Goal: Task Accomplishment & Management: Manage account settings

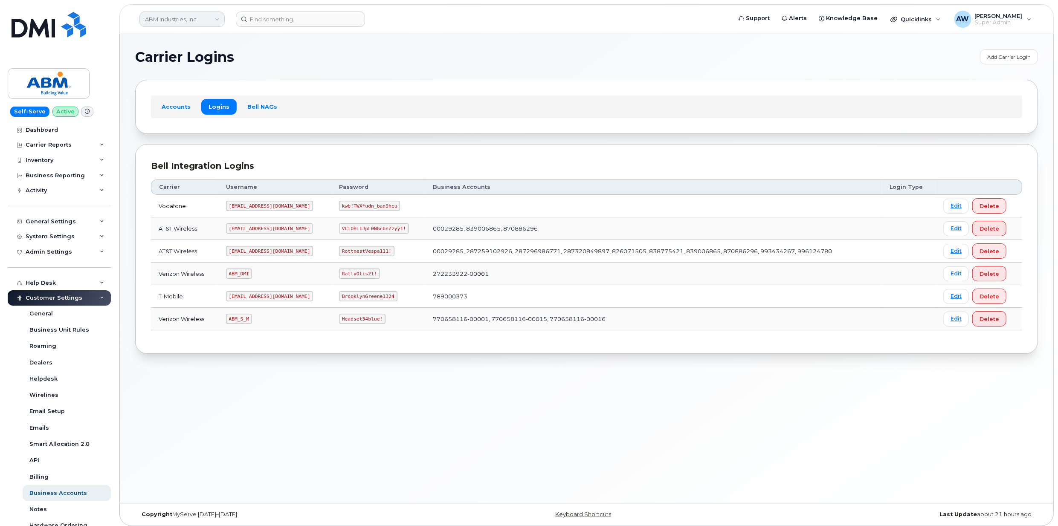
click at [156, 16] on link "ABM Industries, Inc." at bounding box center [182, 19] width 85 height 15
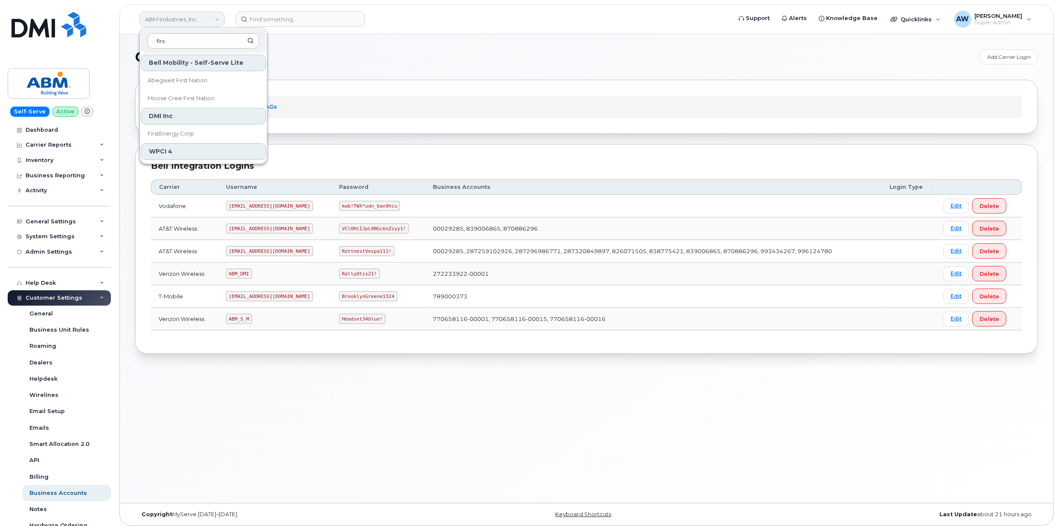
type input "first"
click at [228, 135] on link "FirstEnergy Corp" at bounding box center [203, 133] width 125 height 17
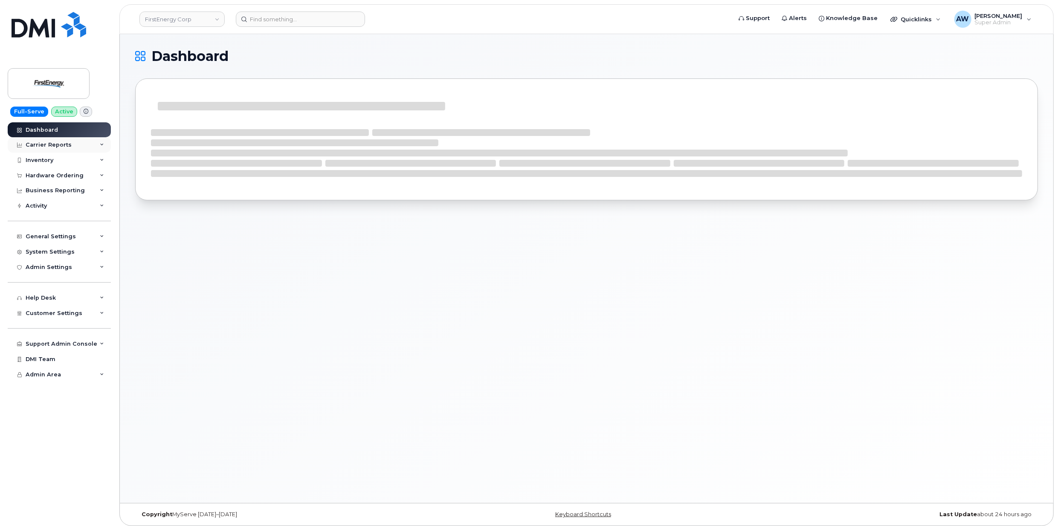
click at [76, 145] on div "Carrier Reports" at bounding box center [59, 144] width 103 height 15
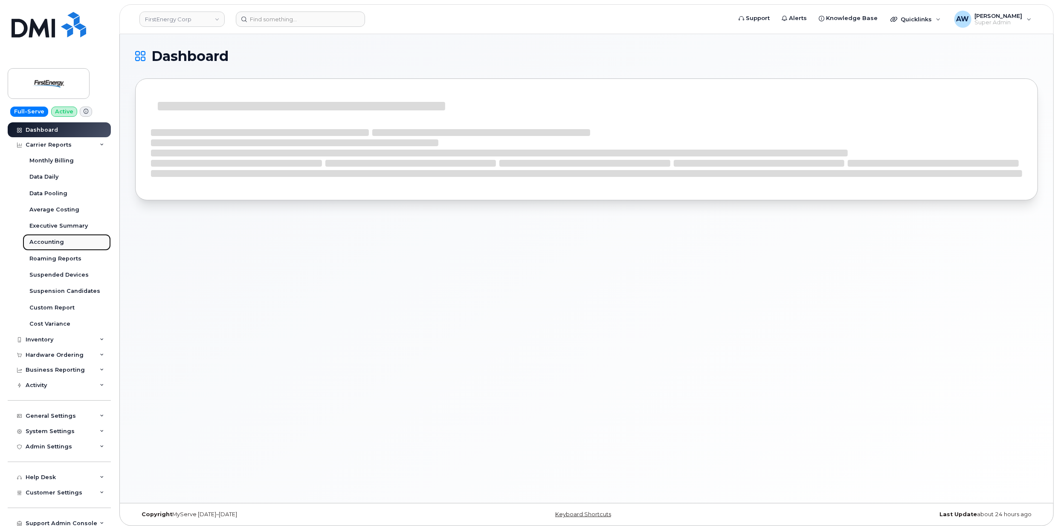
click at [73, 238] on link "Accounting" at bounding box center [67, 242] width 88 height 16
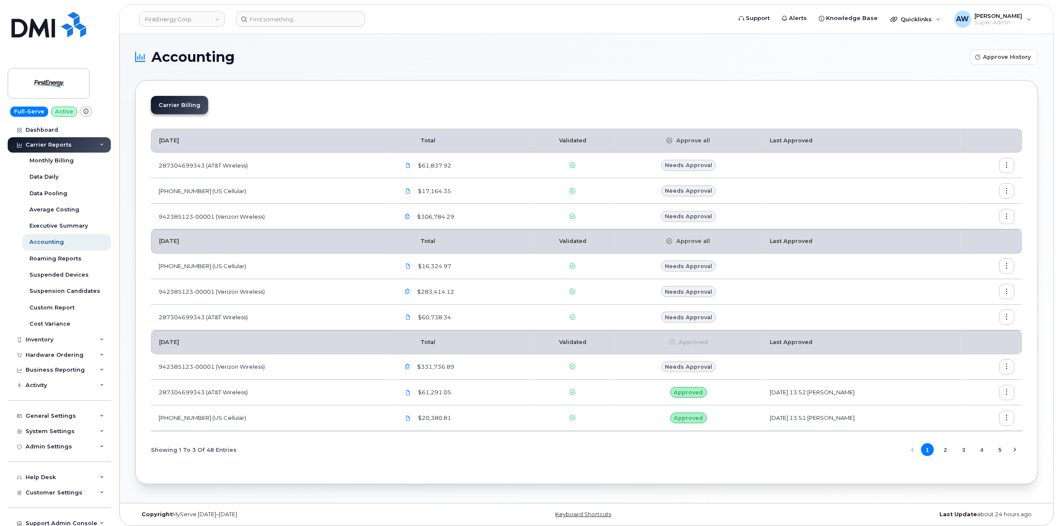
click at [1002, 166] on button "button" at bounding box center [1007, 165] width 15 height 15
click at [984, 219] on div "Download" at bounding box center [977, 217] width 76 height 16
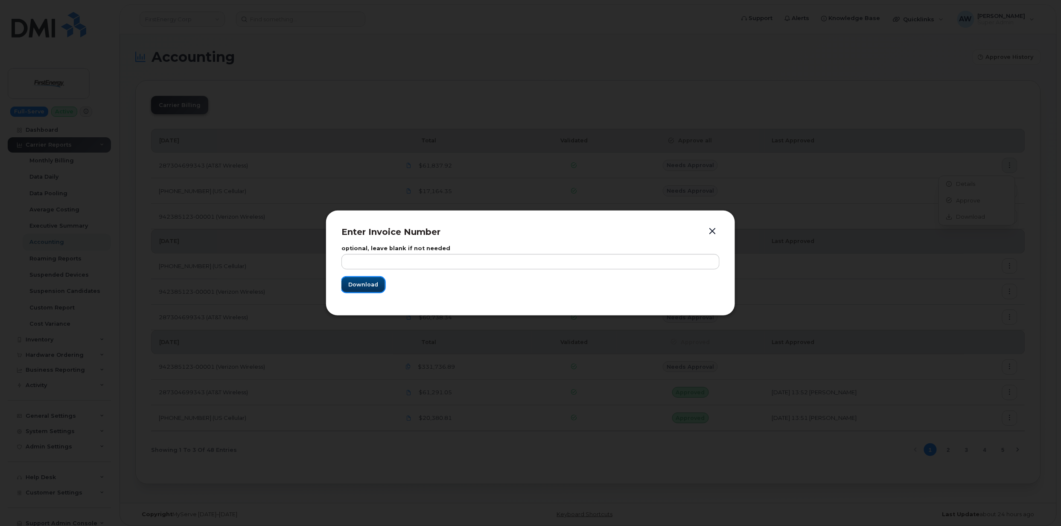
click at [364, 292] on button "Download" at bounding box center [363, 284] width 44 height 15
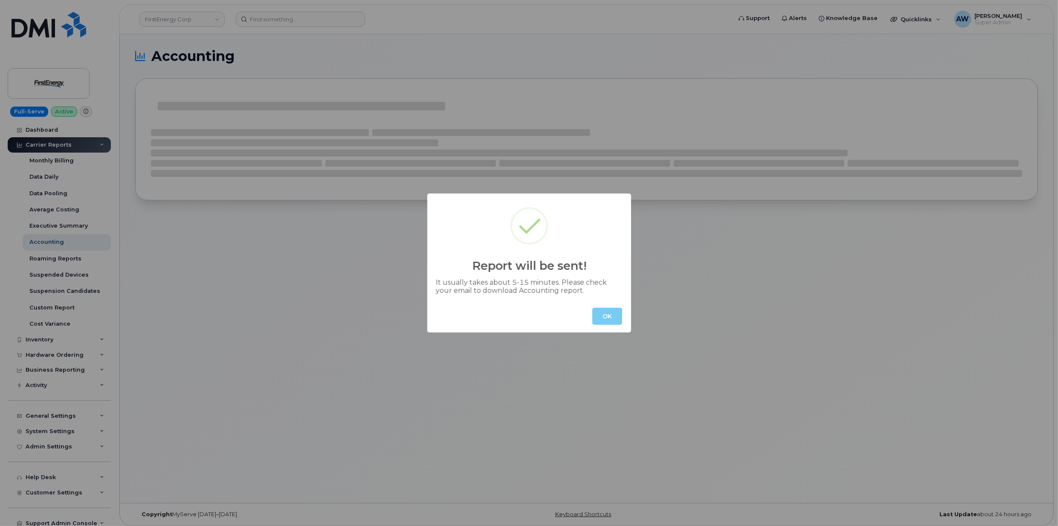
click at [609, 317] on button "OK" at bounding box center [608, 316] width 30 height 17
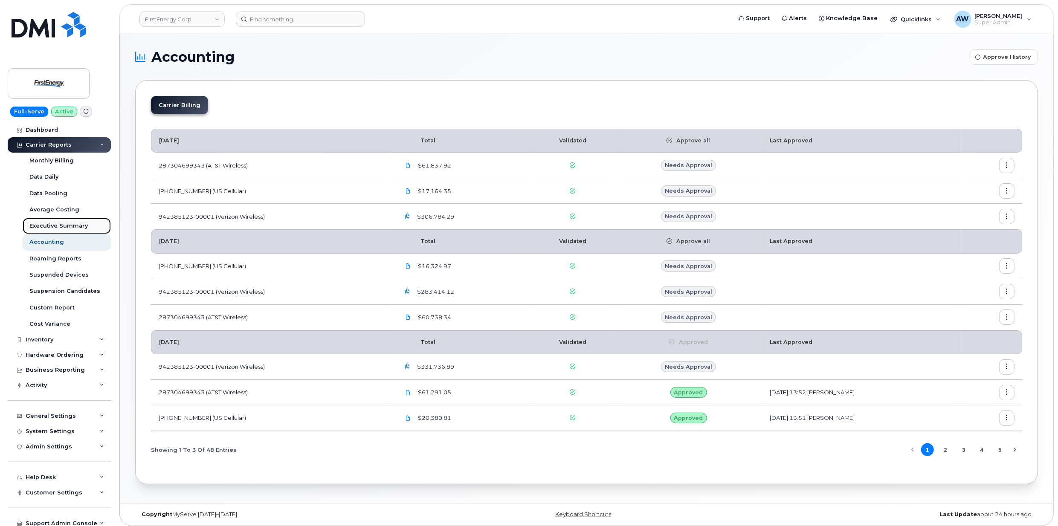
click at [78, 222] on div "Executive Summary" at bounding box center [58, 226] width 58 height 8
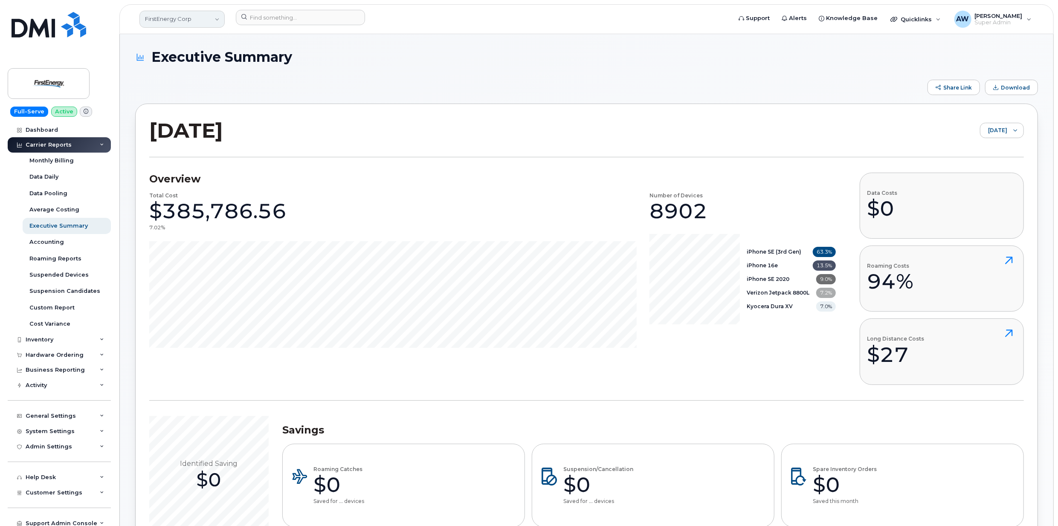
click at [147, 15] on link "FirstEnergy Corp" at bounding box center [182, 19] width 85 height 17
type input "abm"
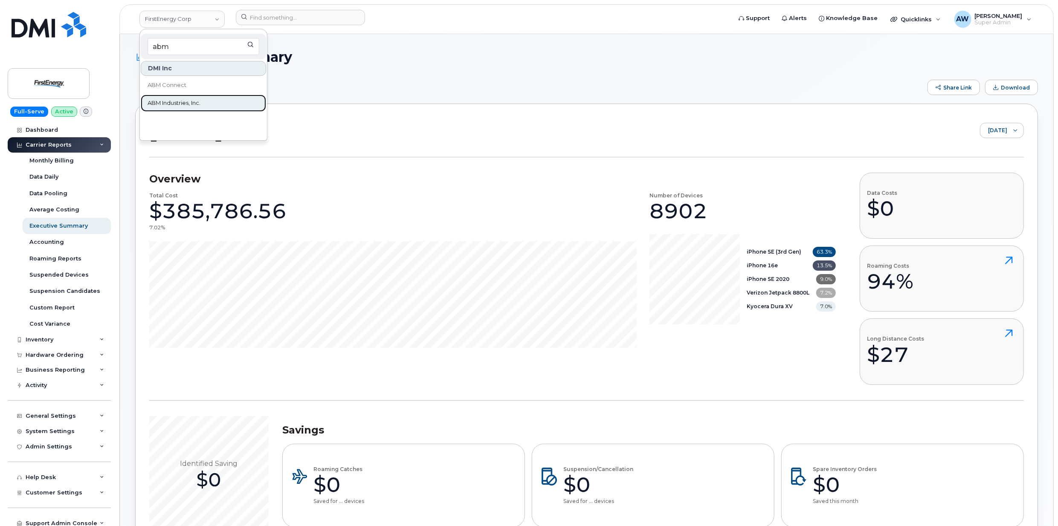
click at [182, 96] on link "ABM Industries, Inc." at bounding box center [203, 103] width 125 height 17
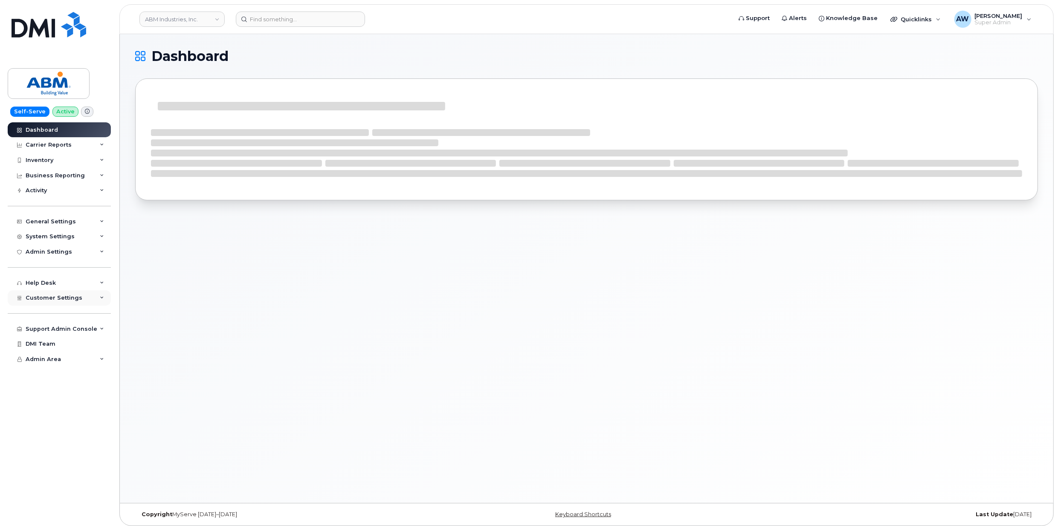
click at [65, 294] on div "Customer Settings" at bounding box center [59, 298] width 103 height 15
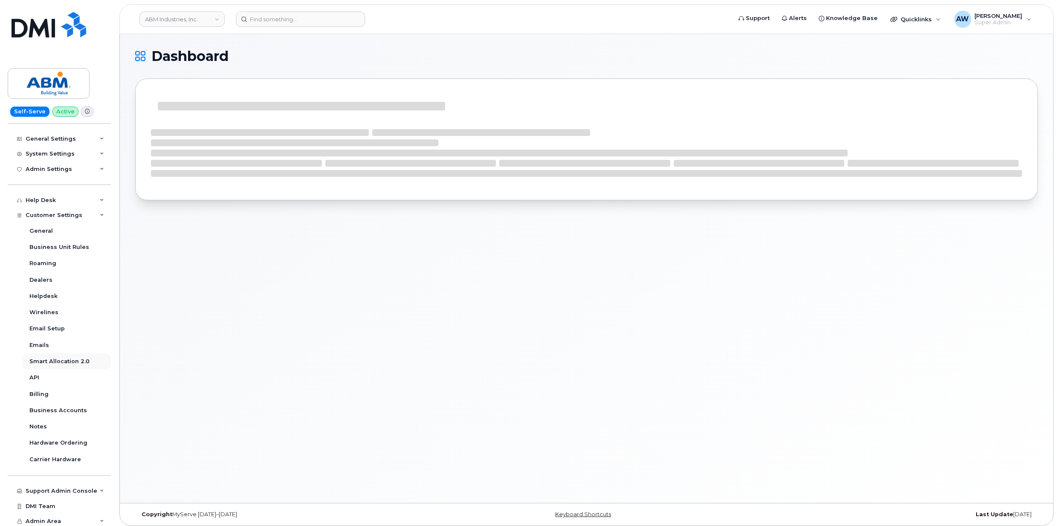
scroll to position [84, 0]
click at [66, 415] on link "Business Accounts" at bounding box center [67, 409] width 88 height 16
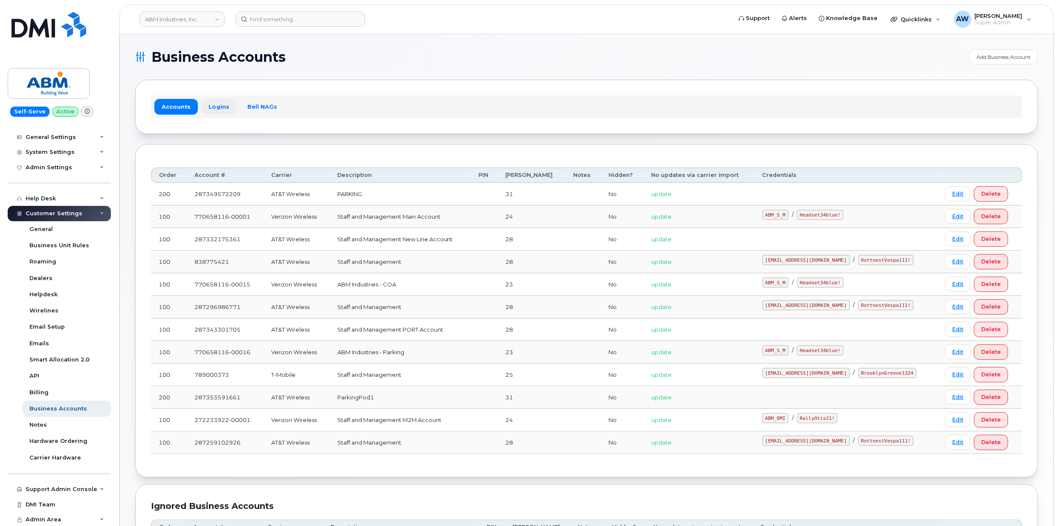
click at [208, 112] on link "Logins" at bounding box center [218, 106] width 35 height 15
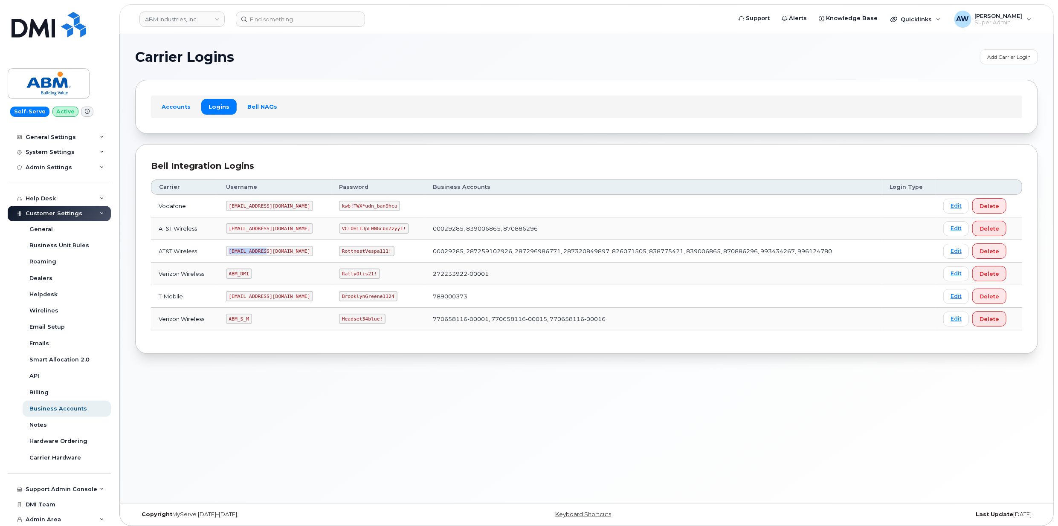
drag, startPoint x: 233, startPoint y: 253, endPoint x: 269, endPoint y: 253, distance: 36.3
click at [269, 253] on code "[EMAIL_ADDRESS][DOMAIN_NAME]" at bounding box center [269, 251] width 87 height 10
copy code "[EMAIL_ADDRESS][DOMAIN_NAME]"
drag, startPoint x: 316, startPoint y: 253, endPoint x: 360, endPoint y: 257, distance: 44.5
click at [360, 256] on code "RottnestVespa111!" at bounding box center [366, 251] width 55 height 10
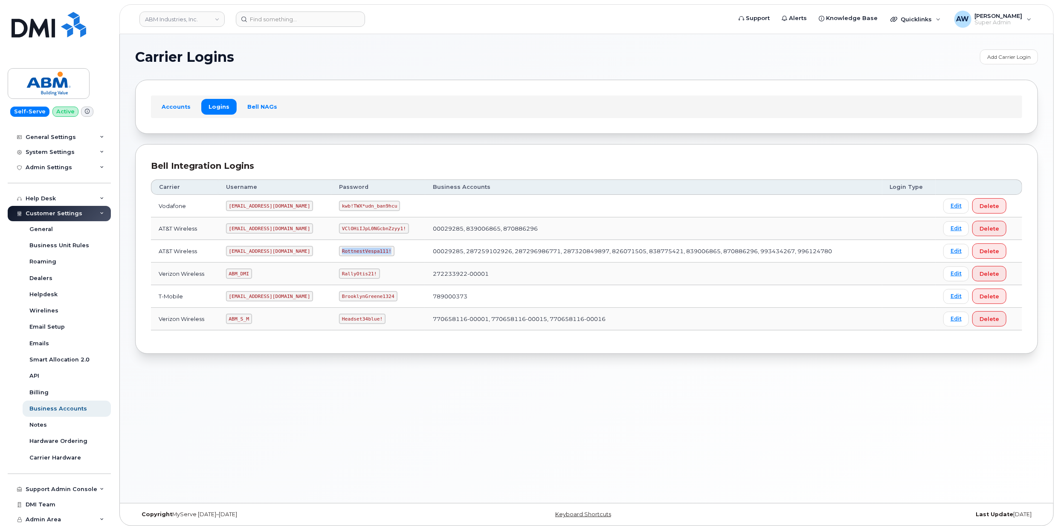
copy code "RottnestVespa111!"
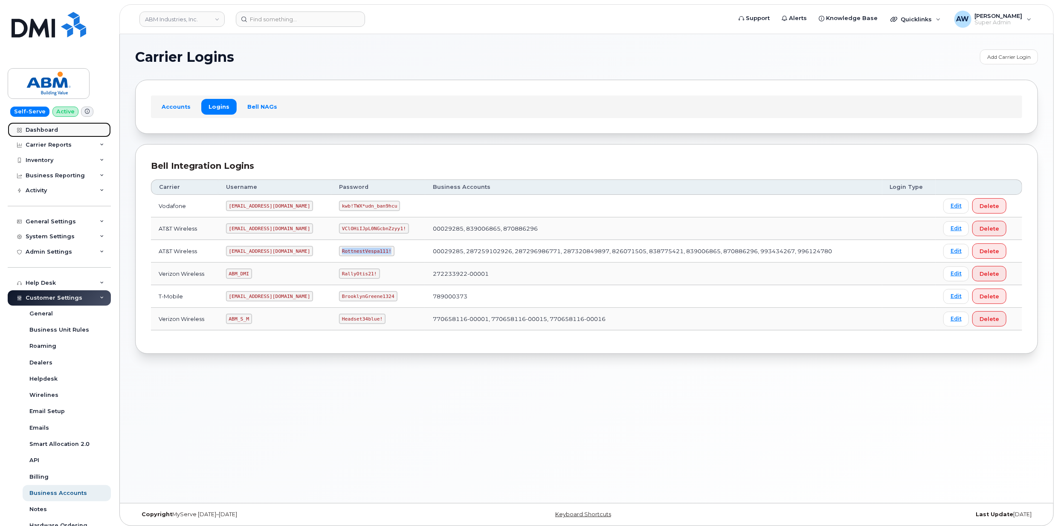
click at [50, 128] on div "Dashboard" at bounding box center [42, 130] width 32 height 7
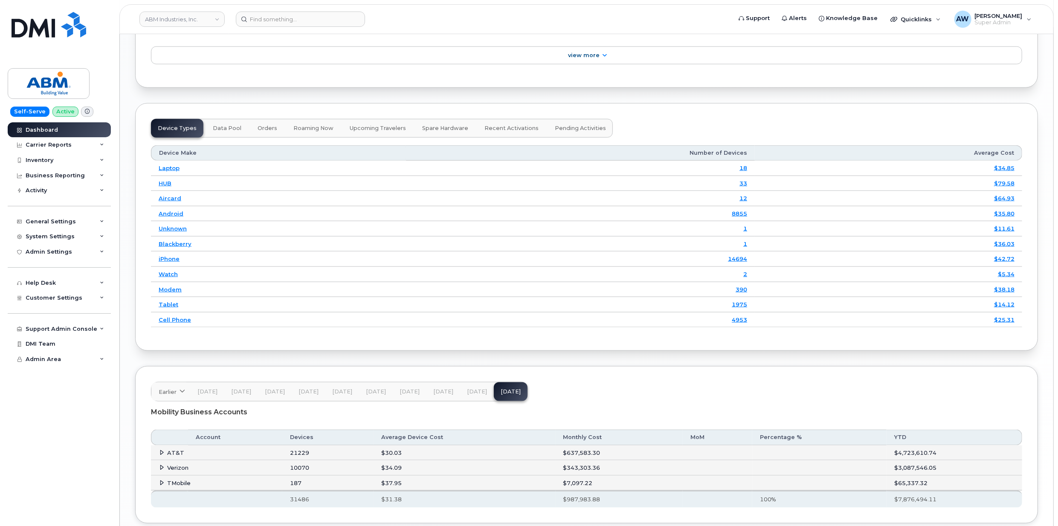
scroll to position [1061, 0]
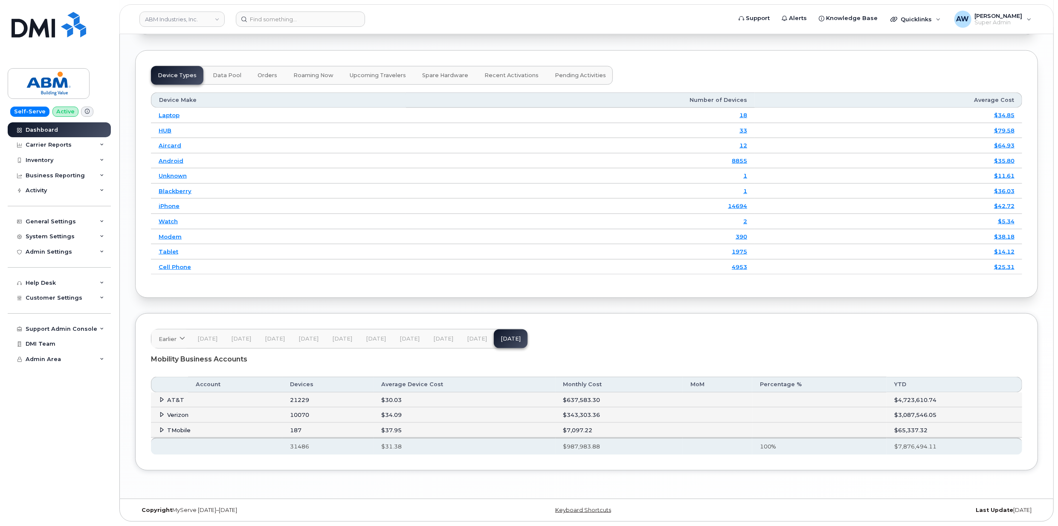
click at [168, 404] on td "AT&T" at bounding box center [216, 400] width 131 height 15
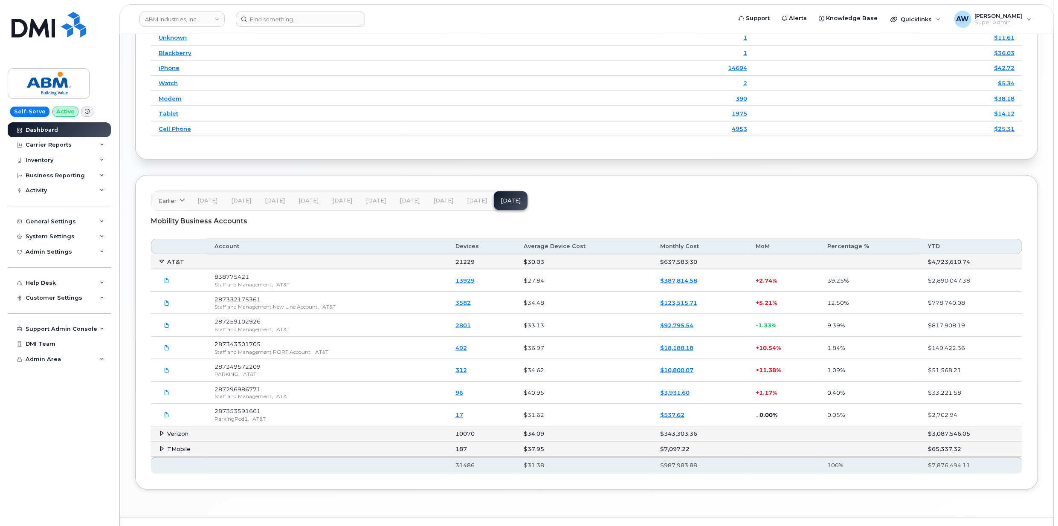
scroll to position [1219, 0]
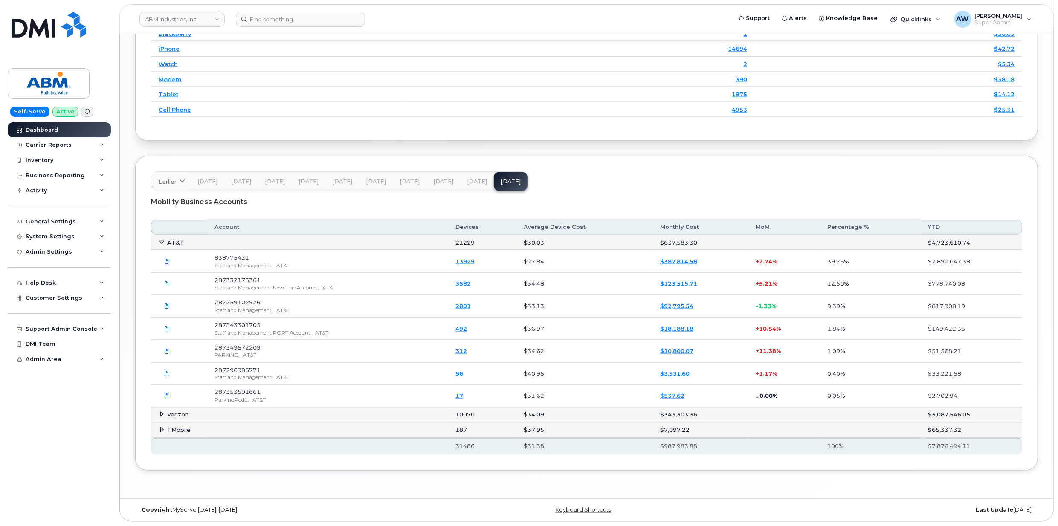
click at [178, 418] on td "Verizon" at bounding box center [299, 415] width 297 height 15
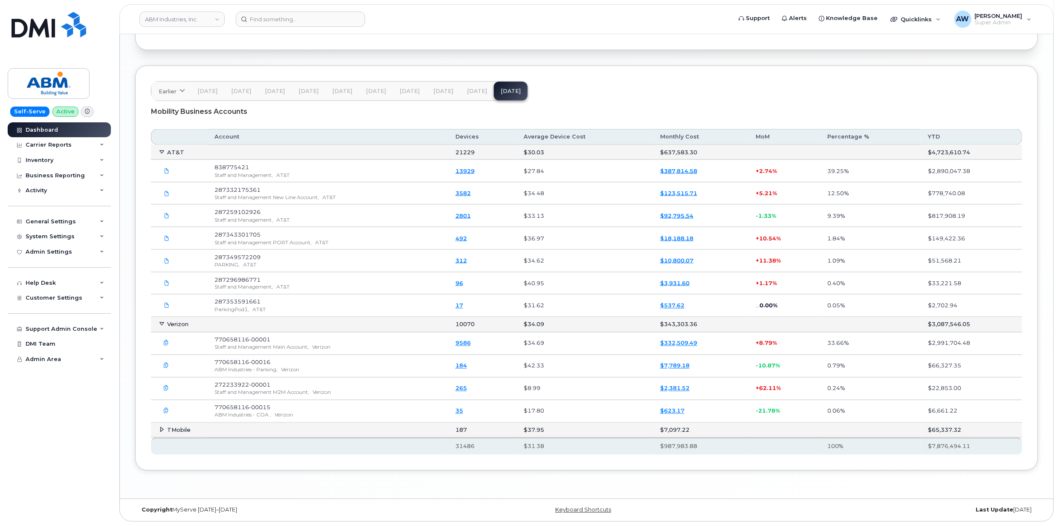
click at [183, 434] on td "TMobile" at bounding box center [299, 430] width 297 height 15
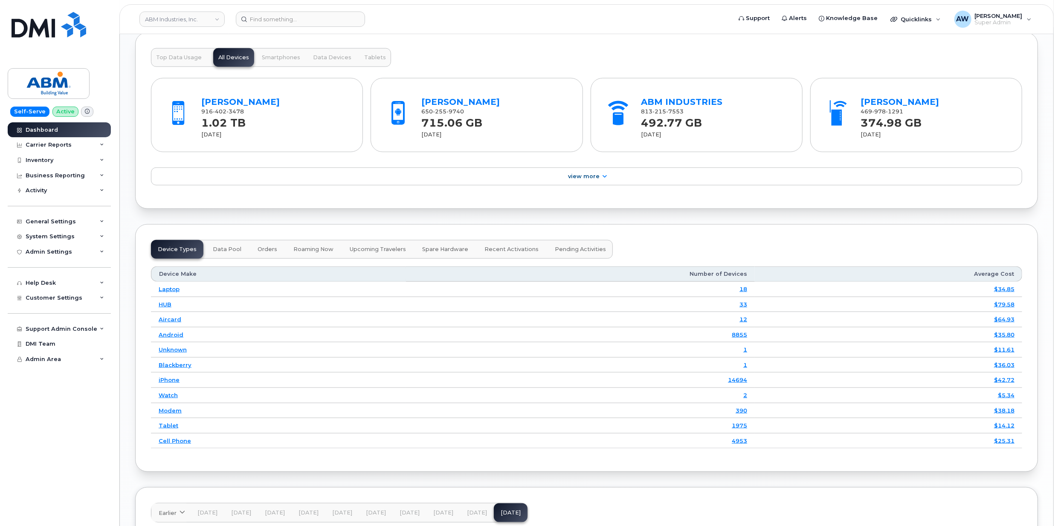
scroll to position [765, 0]
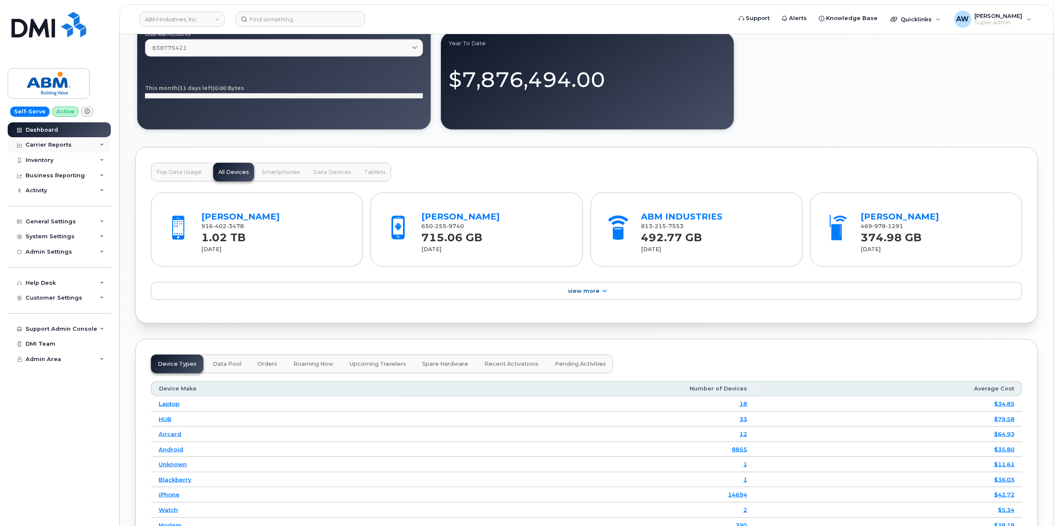
click at [94, 148] on div "Carrier Reports" at bounding box center [59, 144] width 103 height 15
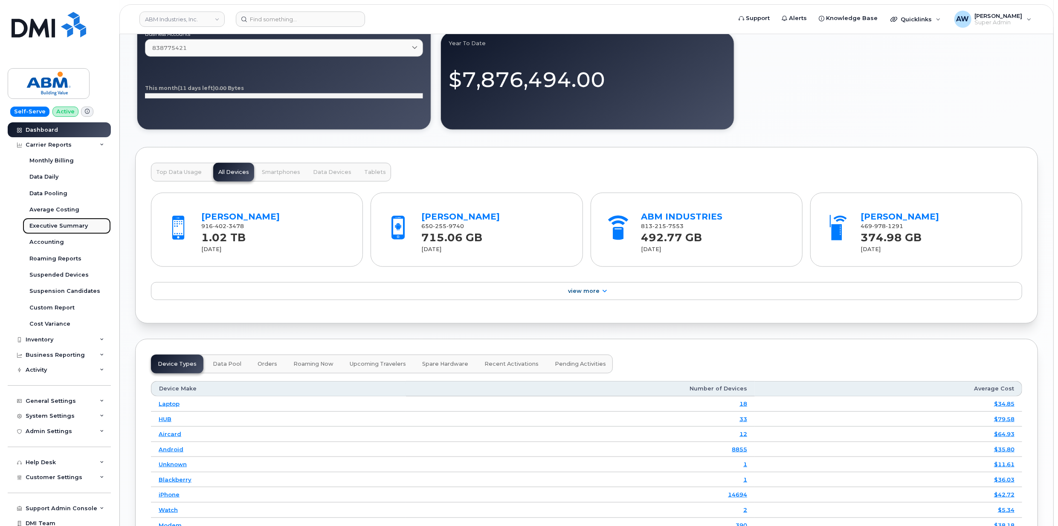
click at [81, 220] on link "Executive Summary" at bounding box center [67, 226] width 88 height 16
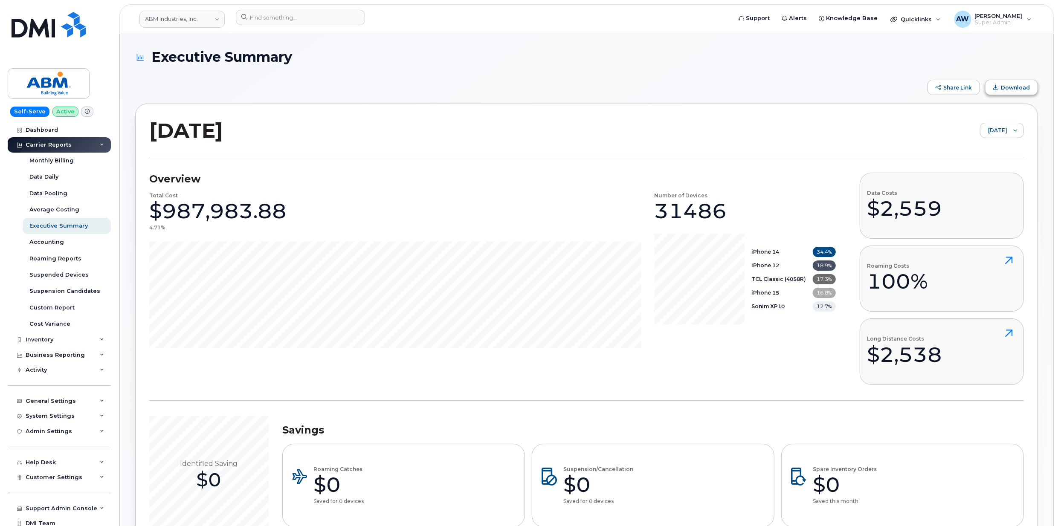
click at [999, 90] on span "Download" at bounding box center [996, 87] width 5 height 5
click at [306, 22] on input at bounding box center [300, 17] width 129 height 15
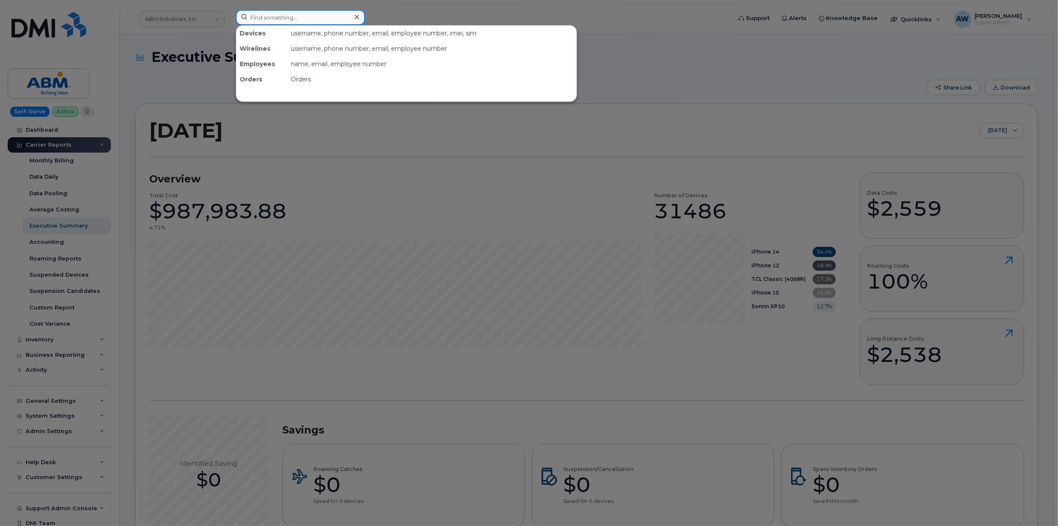
paste input "9015526414"
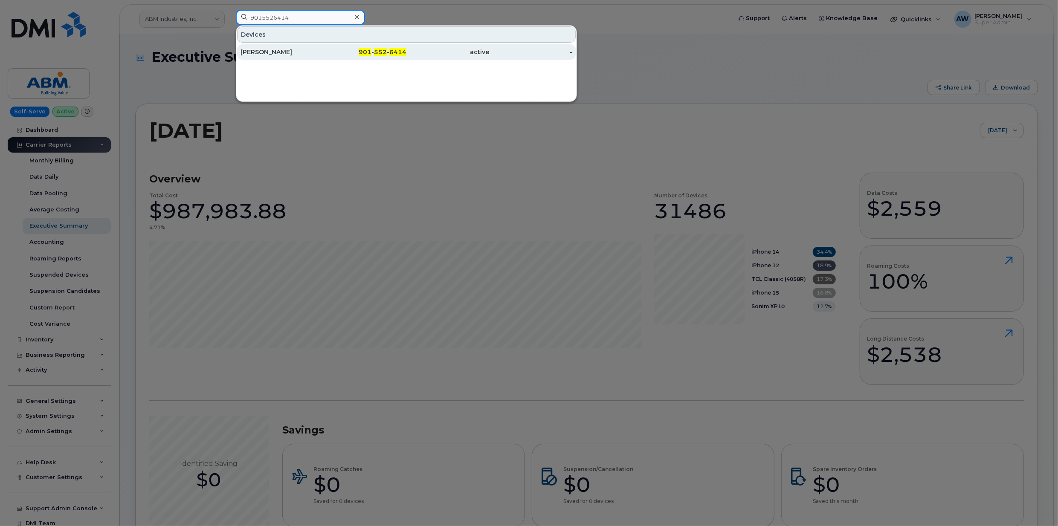
type input "9015526414"
click at [331, 47] on div "901 - 552 - 6414" at bounding box center [365, 51] width 83 height 15
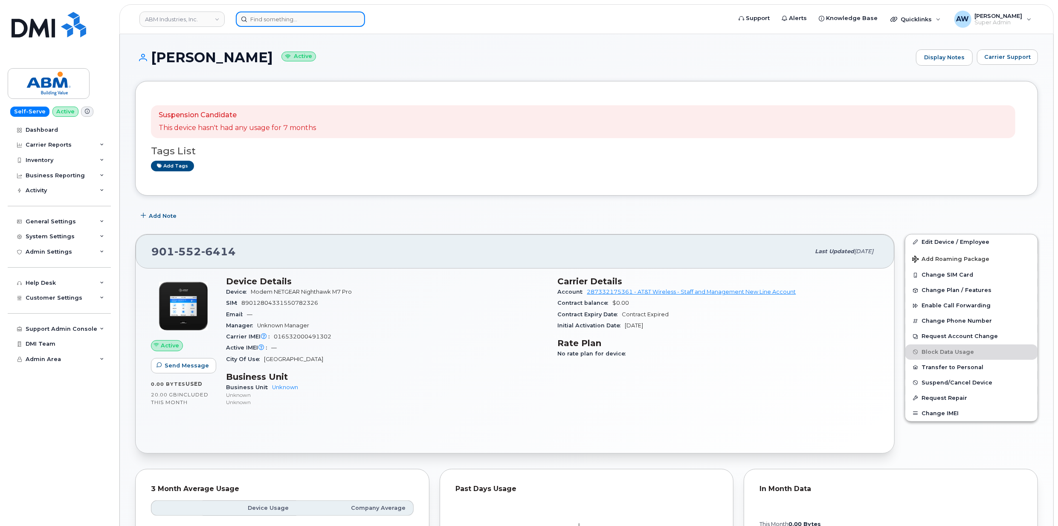
click at [285, 13] on input at bounding box center [300, 19] width 129 height 15
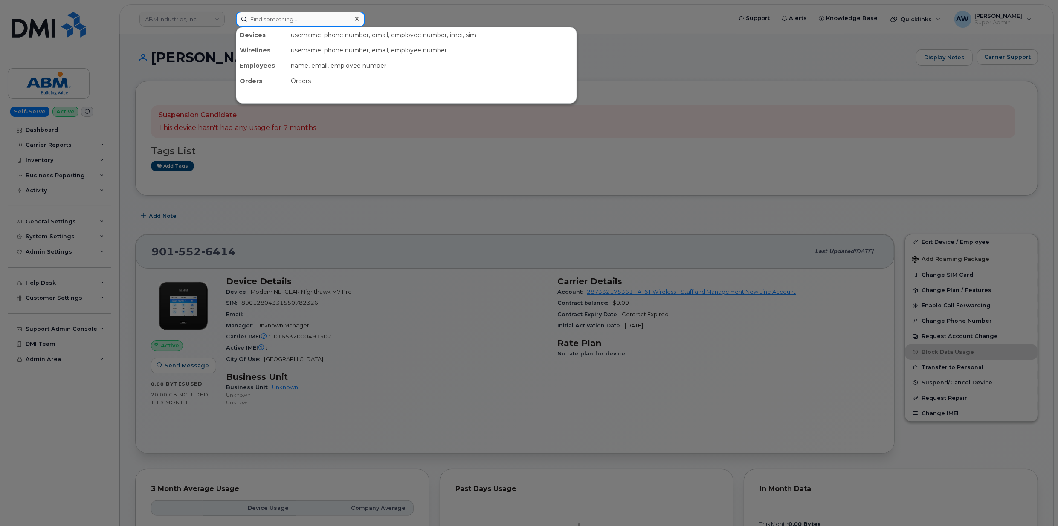
paste input "6199606591"
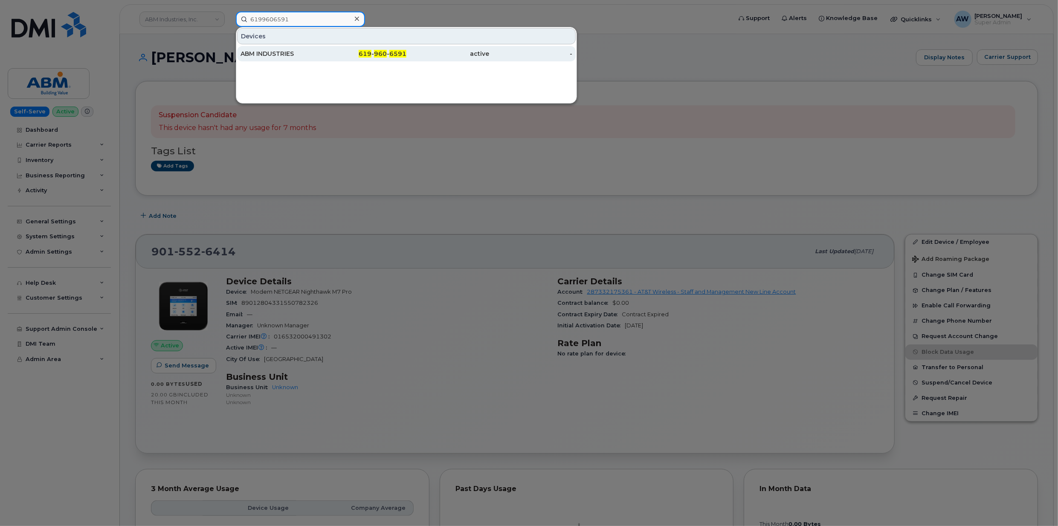
type input "6199606591"
click at [297, 49] on div "ABM INDUSTRIES" at bounding box center [282, 53] width 83 height 15
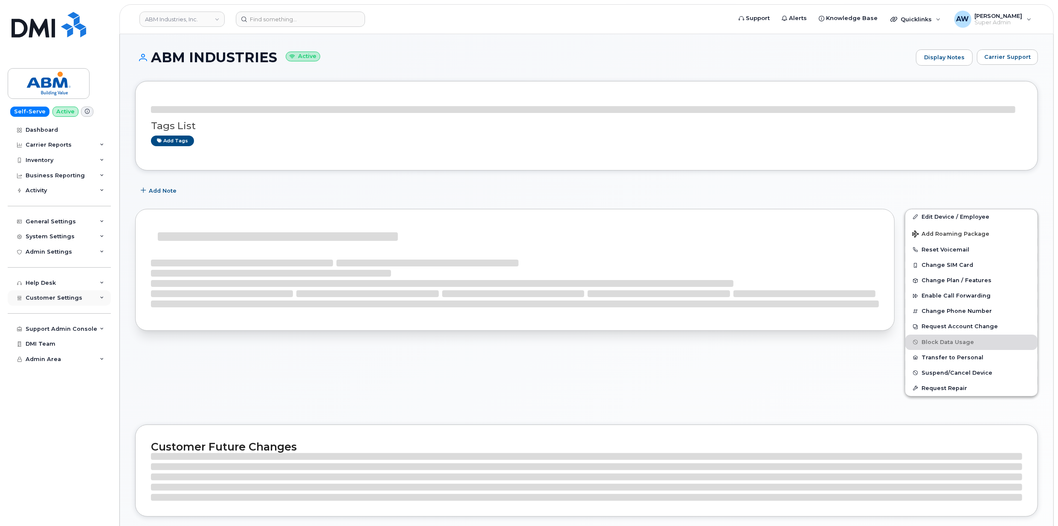
click at [78, 295] on span "Customer Settings" at bounding box center [54, 298] width 57 height 6
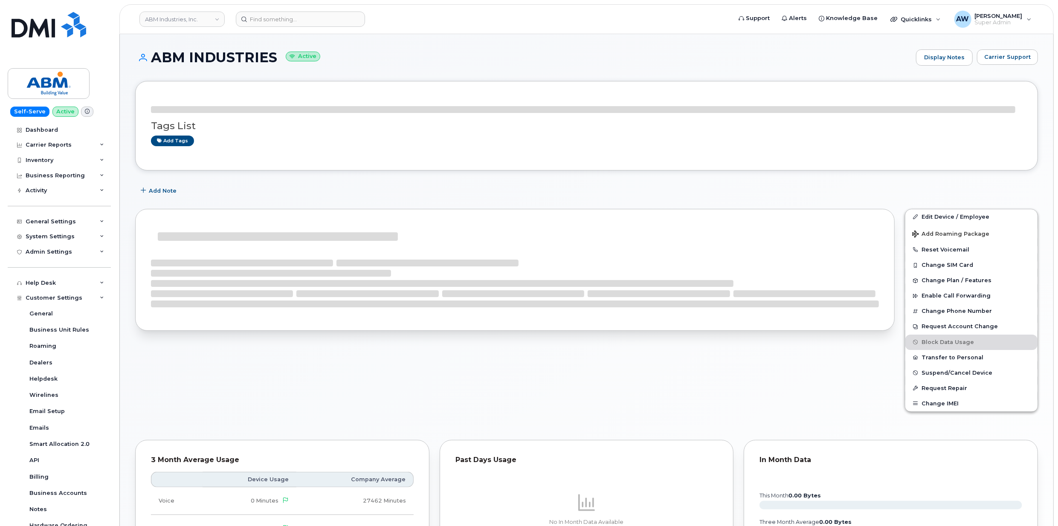
scroll to position [84, 0]
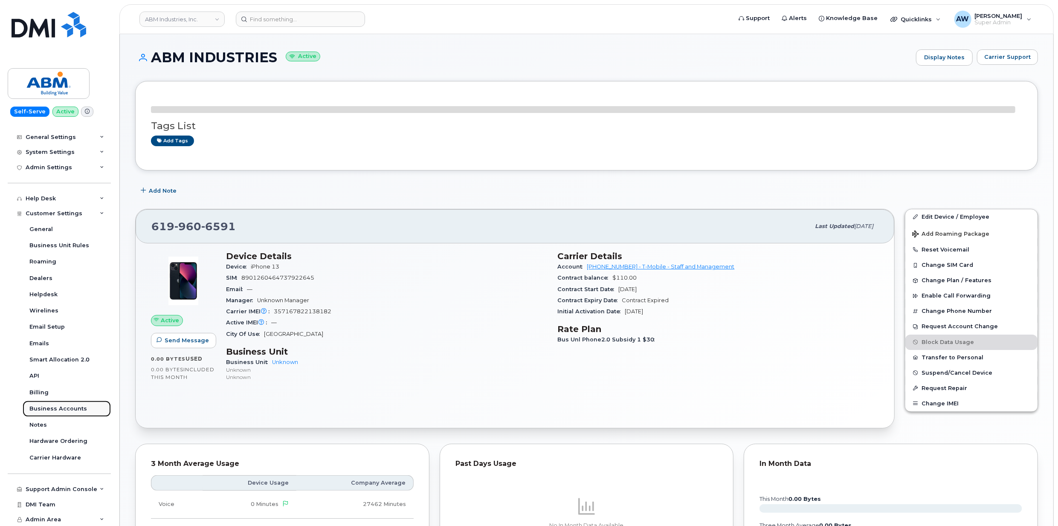
click at [91, 410] on link "Business Accounts" at bounding box center [67, 409] width 88 height 16
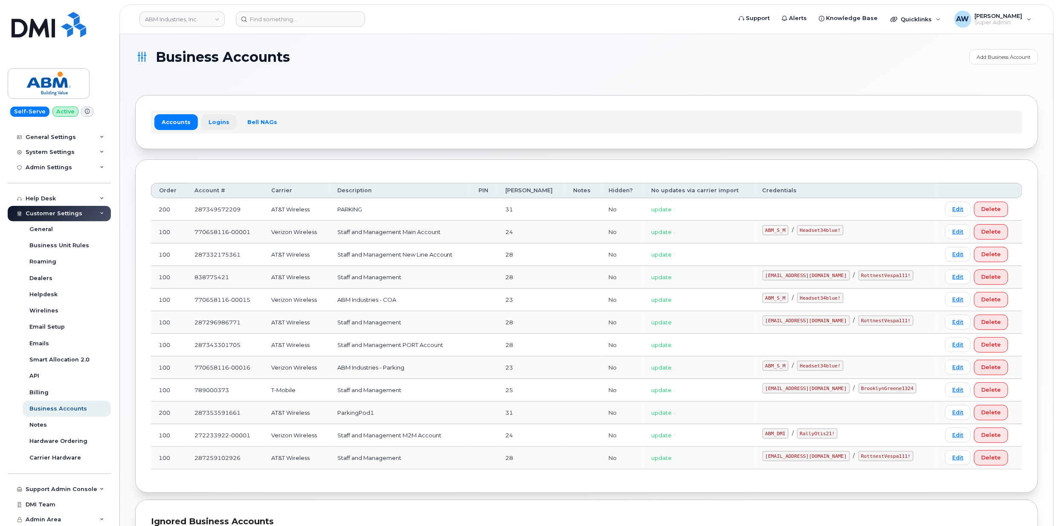
click at [219, 119] on link "Logins" at bounding box center [218, 121] width 35 height 15
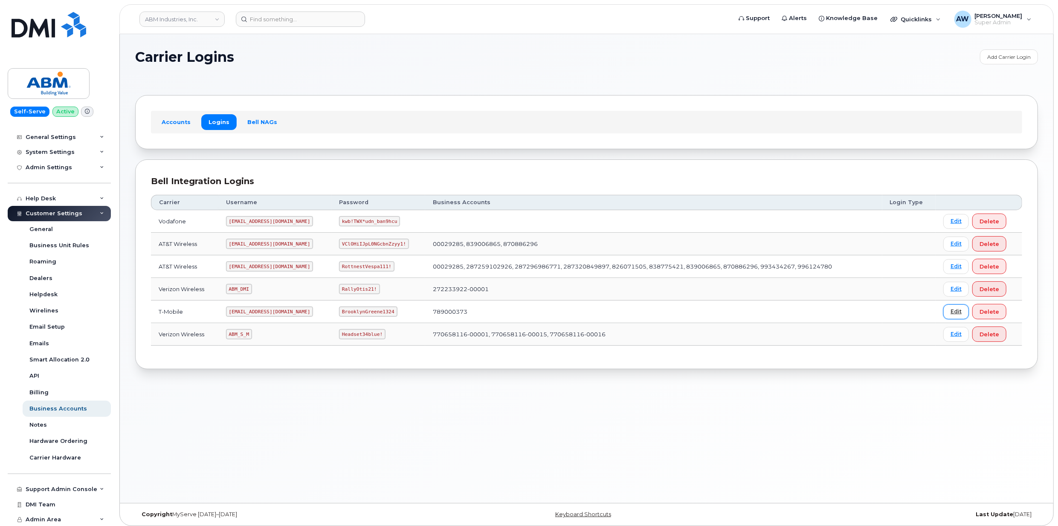
click at [953, 311] on link "Edit" at bounding box center [957, 312] width 26 height 15
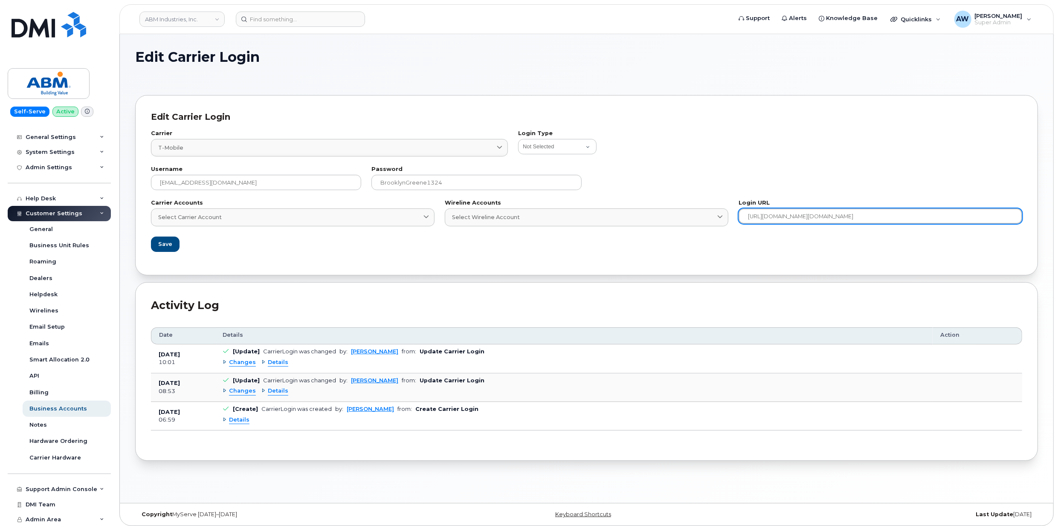
click at [914, 218] on input "[URL][DOMAIN_NAME][DOMAIN_NAME]" at bounding box center [881, 216] width 284 height 15
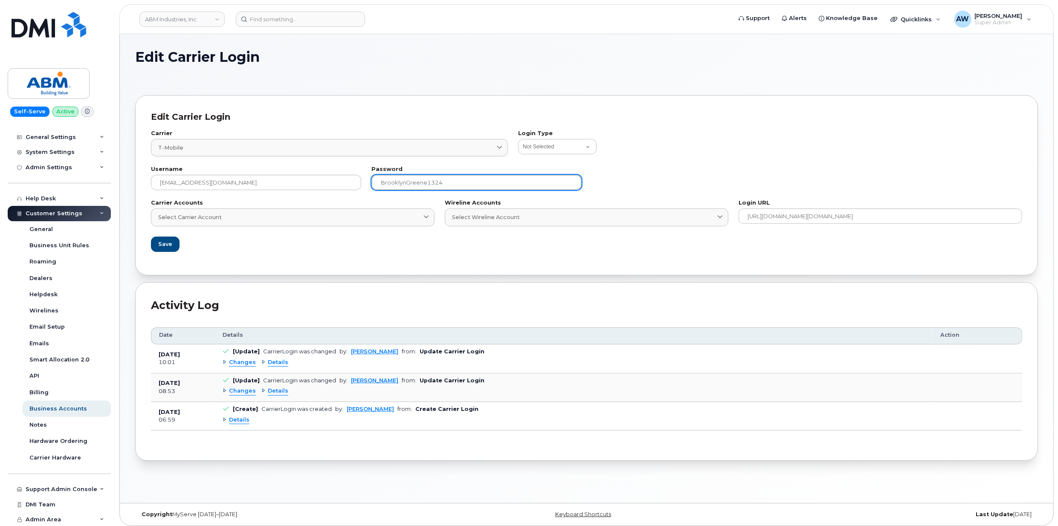
click at [471, 183] on input "BrooklynGreene1324" at bounding box center [477, 182] width 210 height 15
